Goal: Transaction & Acquisition: Book appointment/travel/reservation

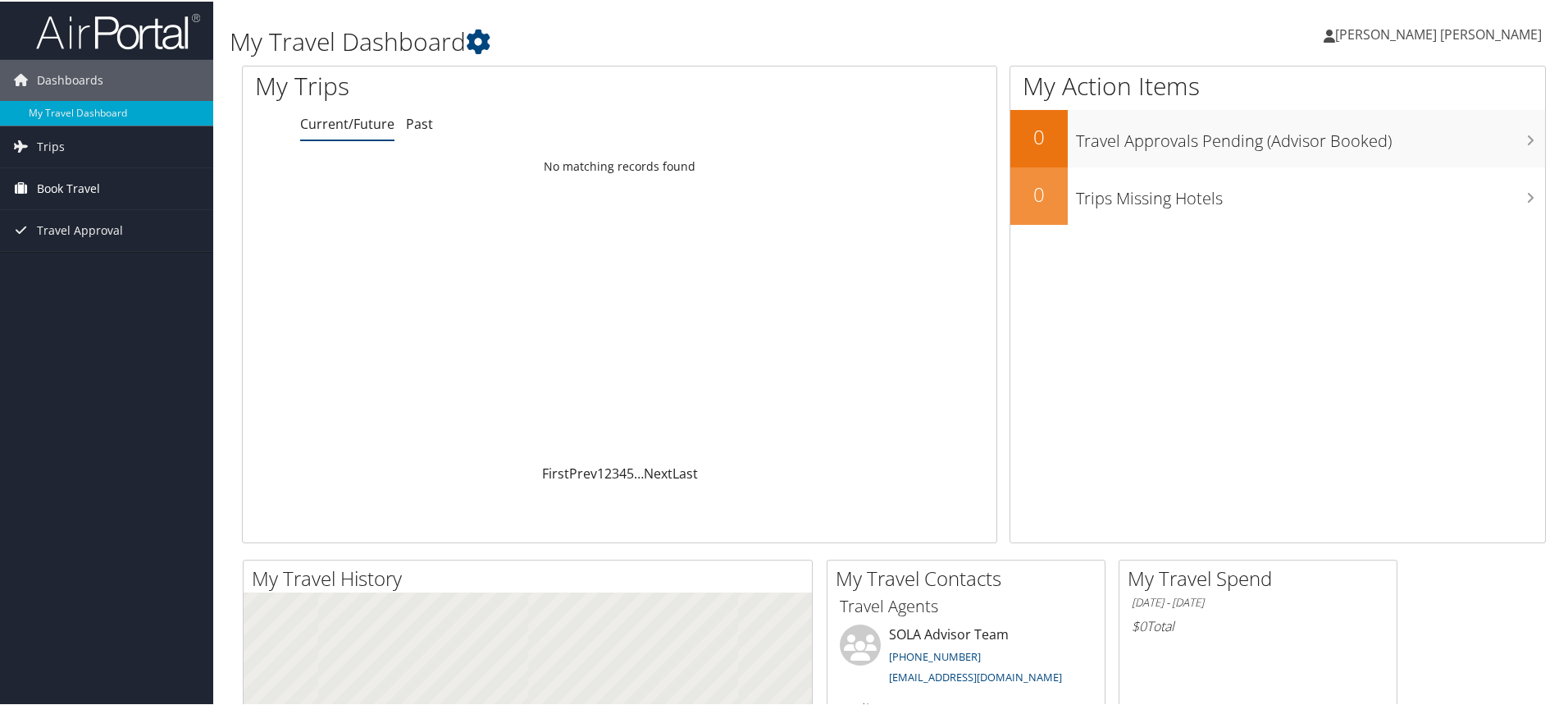
click at [55, 186] on span "Book Travel" at bounding box center [68, 187] width 63 height 41
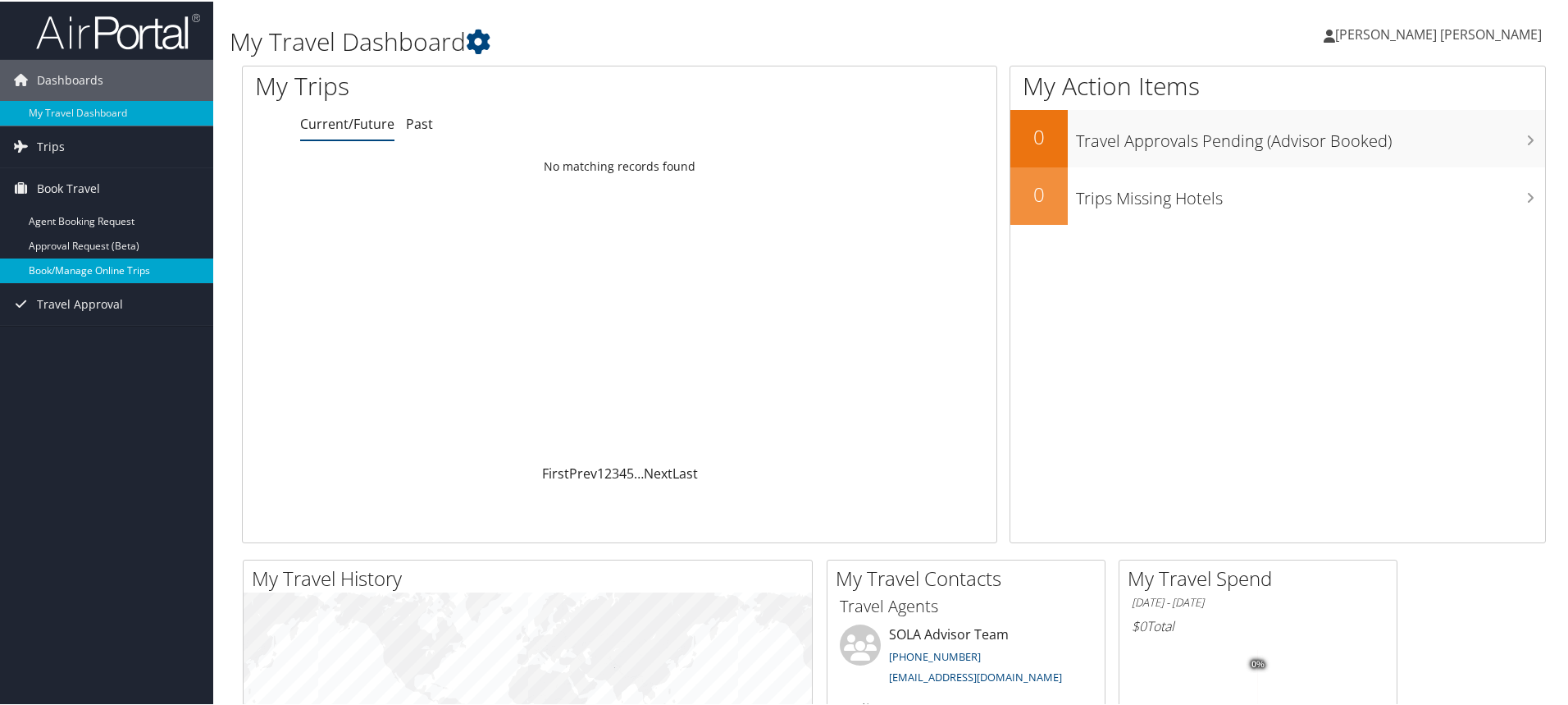
click at [104, 275] on link "Book/Manage Online Trips" at bounding box center [107, 269] width 213 height 24
click at [1508, 36] on span "[PERSON_NAME] [PERSON_NAME]" at bounding box center [1438, 32] width 207 height 18
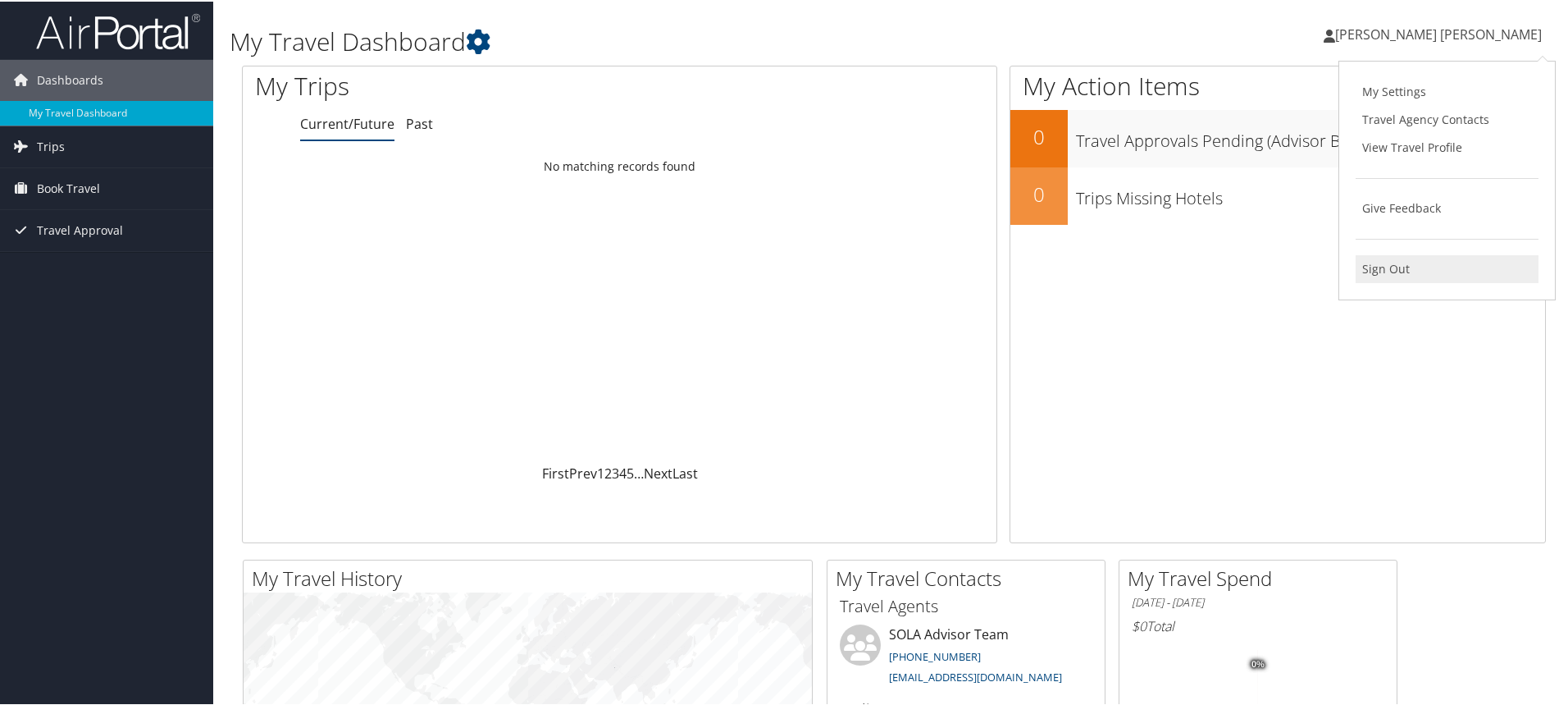
click at [1391, 263] on link "Sign Out" at bounding box center [1447, 267] width 182 height 28
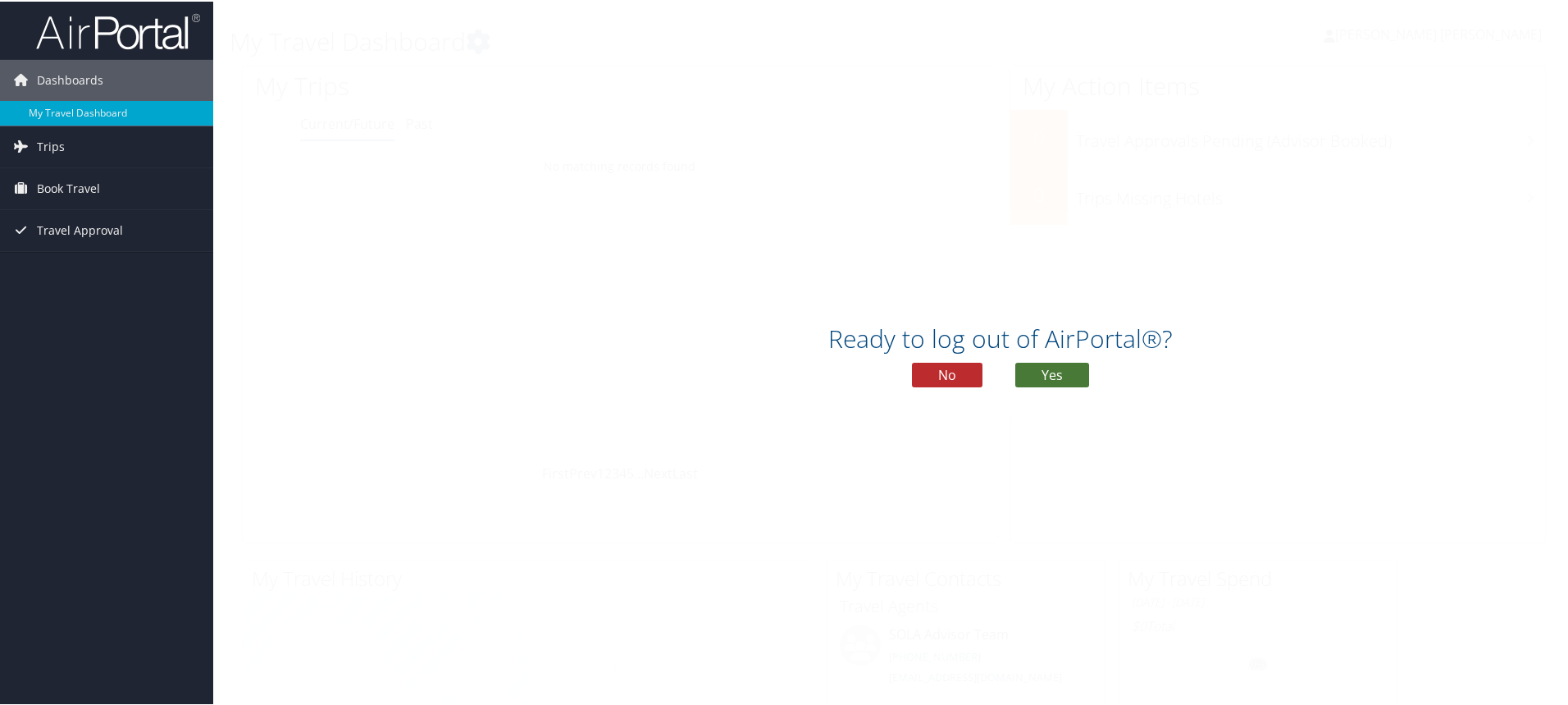
click at [1048, 369] on button "Yes" at bounding box center [1052, 373] width 74 height 24
